Goal: Information Seeking & Learning: Learn about a topic

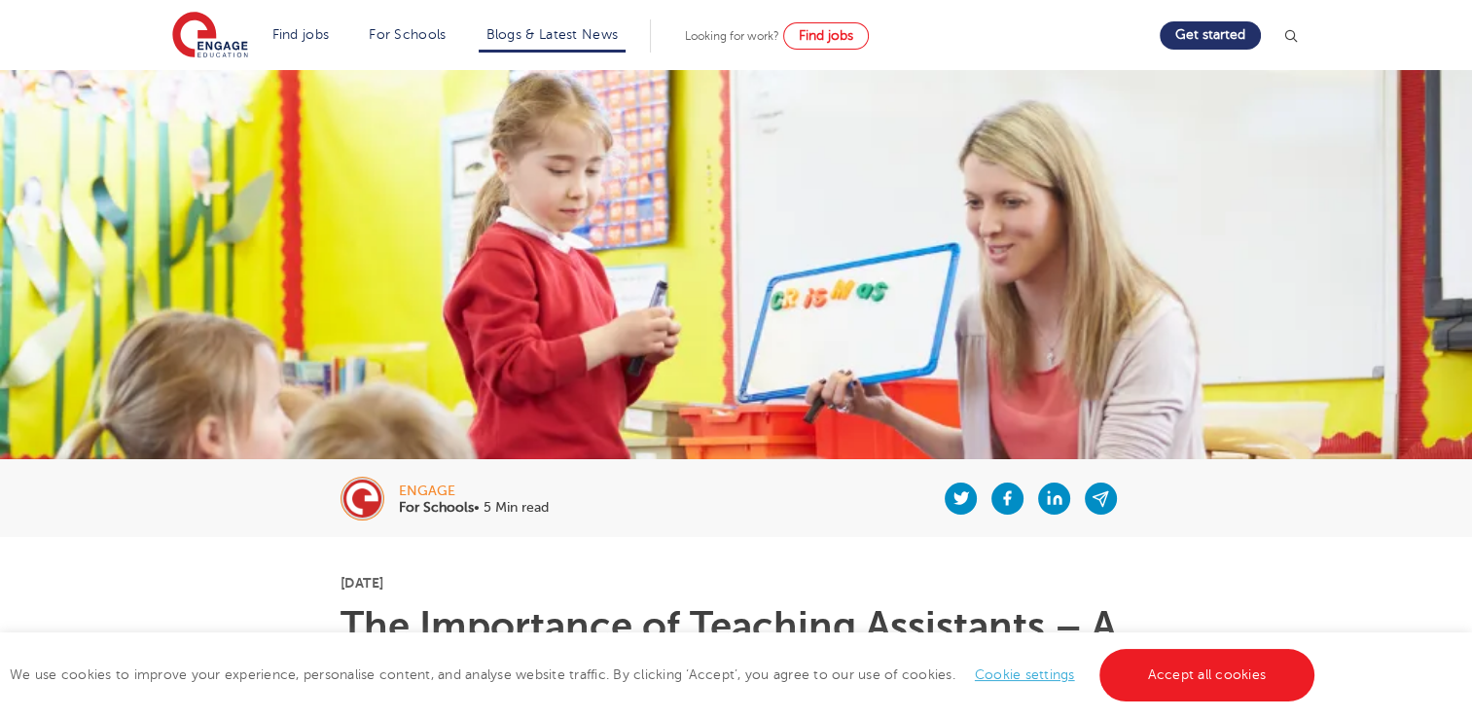
click at [234, 632] on div "We use cookies to improve your experience, personalise content, and analyse web…" at bounding box center [736, 675] width 1472 height 86
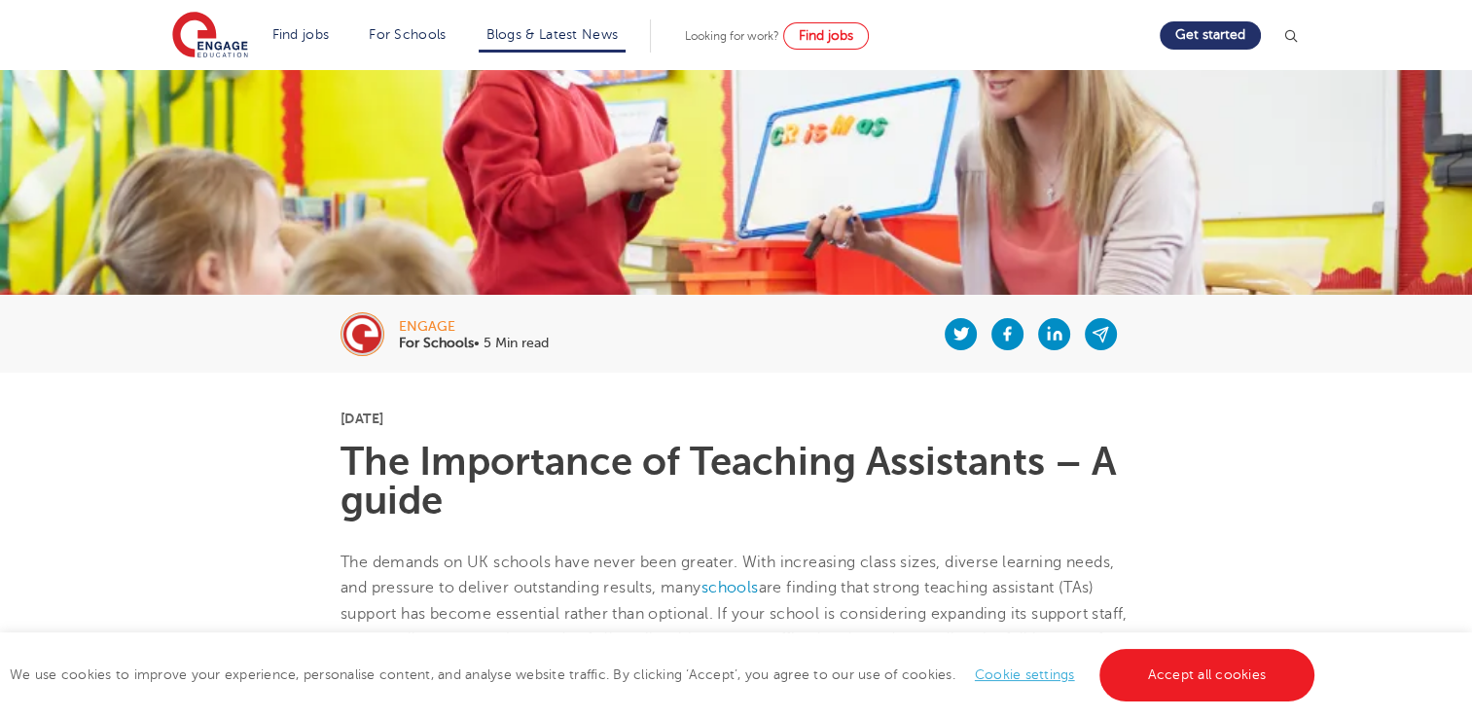
scroll to position [234, 0]
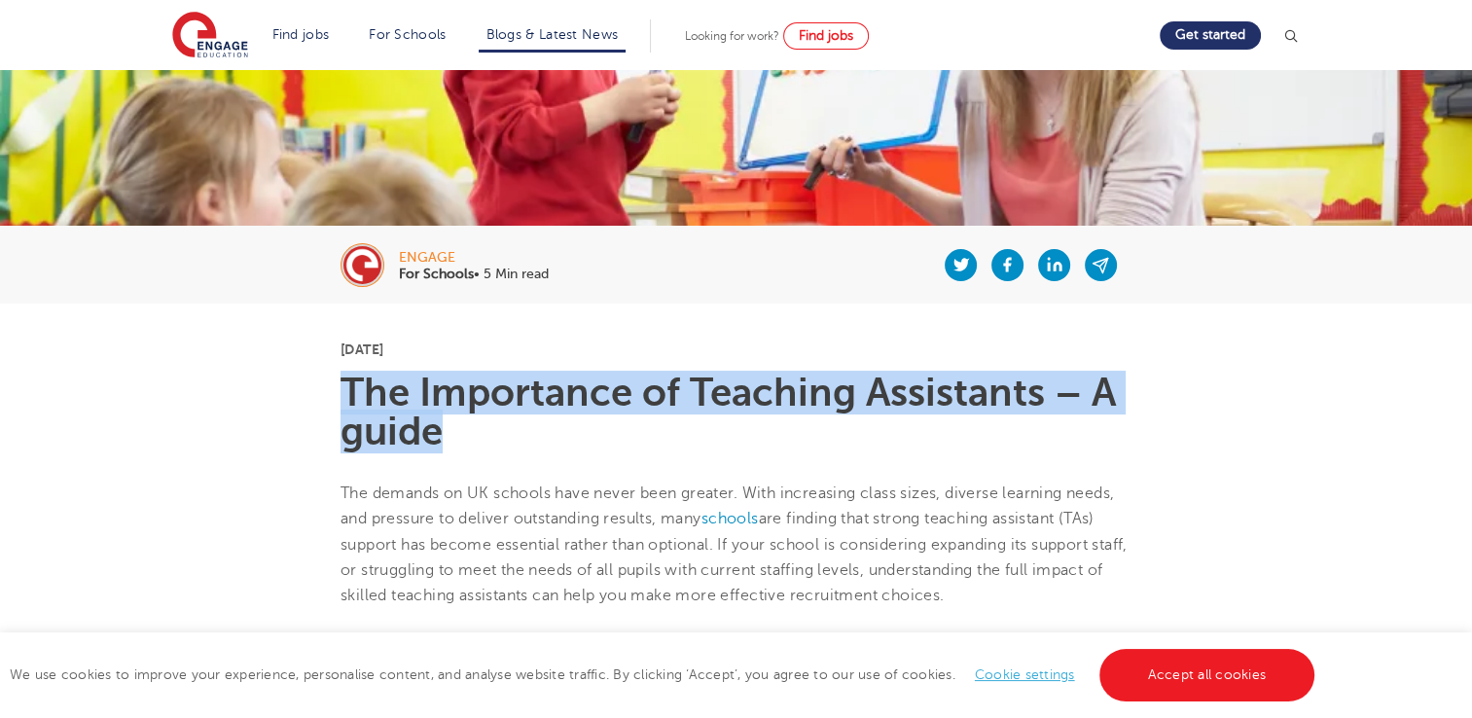
drag, startPoint x: 472, startPoint y: 440, endPoint x: 333, endPoint y: 375, distance: 153.6
copy h1 "The Importance of Teaching Assistants – A guide"
